Goal: Transaction & Acquisition: Purchase product/service

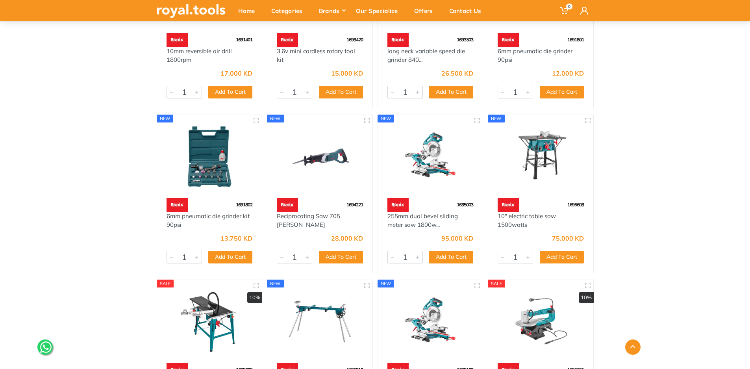
scroll to position [1063, 0]
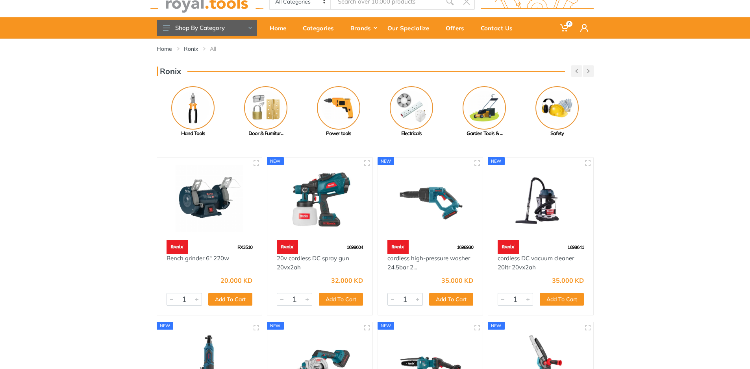
scroll to position [39, 0]
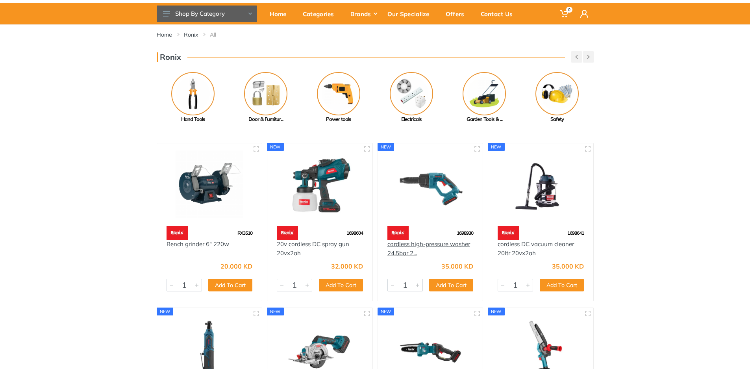
click at [416, 254] on link "cordless high-pressure washer 24.5bar 2..." at bounding box center [429, 248] width 83 height 17
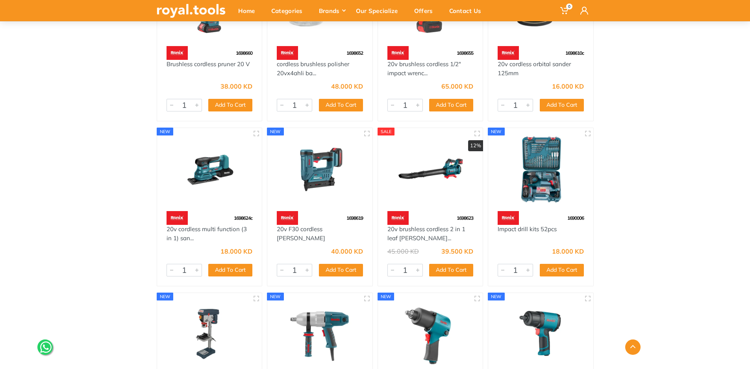
scroll to position [591, 0]
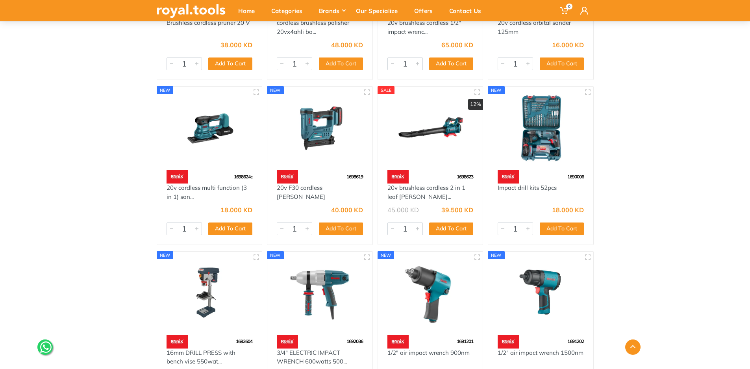
click at [334, 174] on div "1698619" at bounding box center [319, 177] width 105 height 14
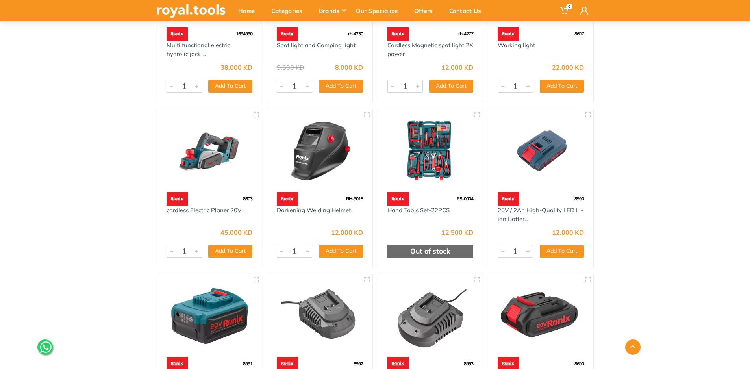
scroll to position [5187, 0]
